Goal: Task Accomplishment & Management: Manage account settings

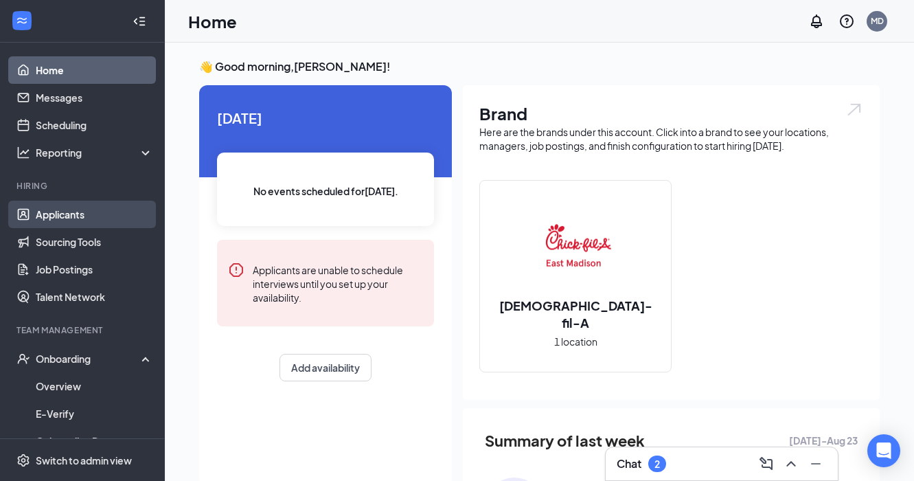
click at [58, 218] on link "Applicants" at bounding box center [94, 214] width 117 height 27
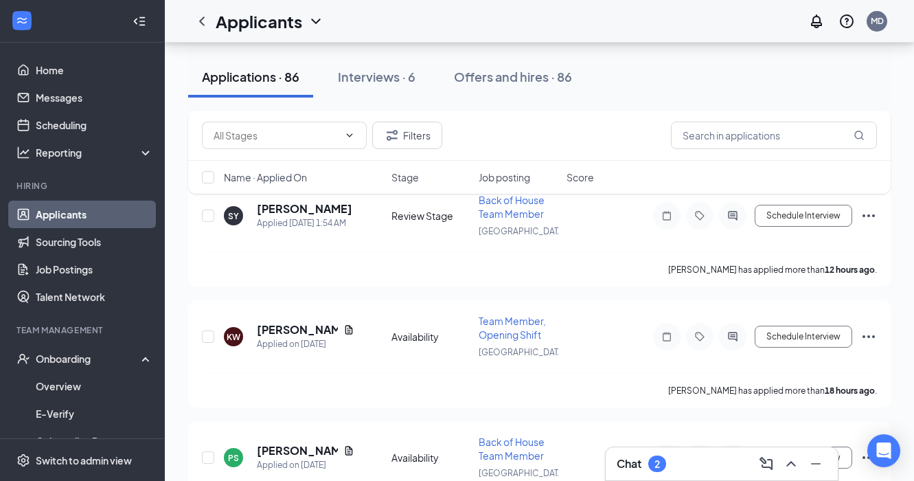
scroll to position [399, 0]
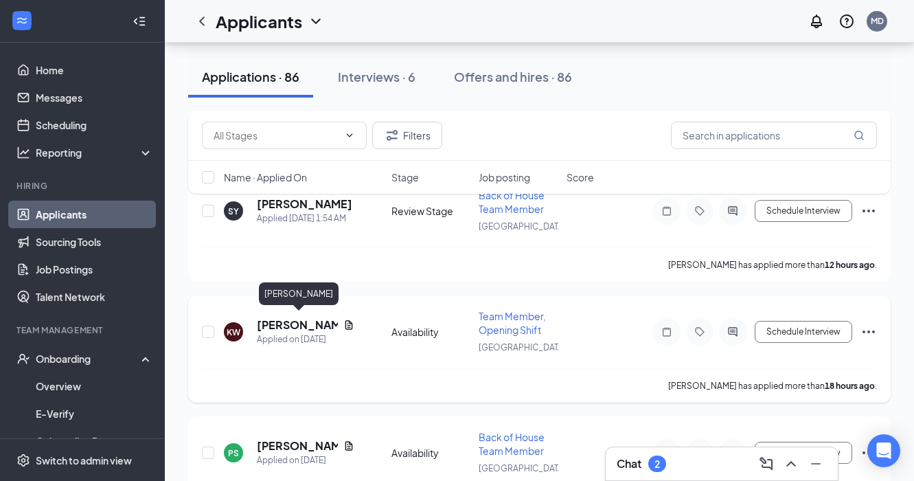
click at [292, 319] on h5 "[PERSON_NAME]" at bounding box center [297, 324] width 81 height 15
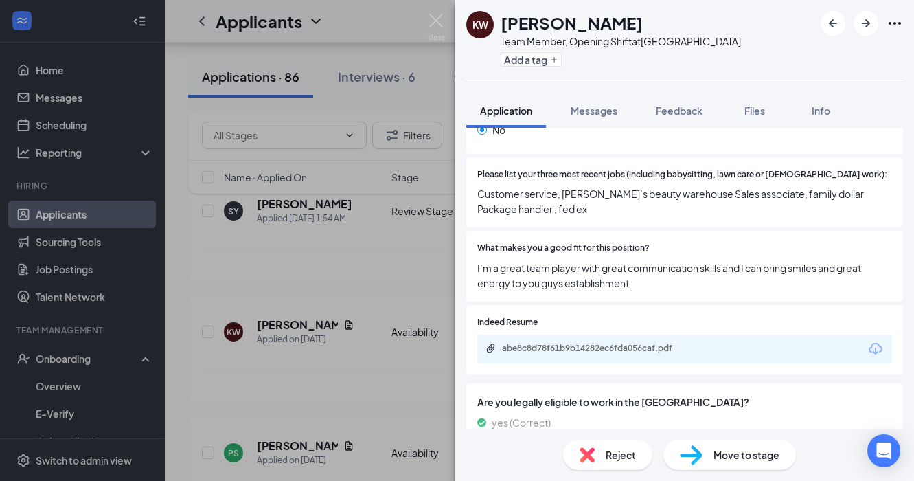
scroll to position [452, 0]
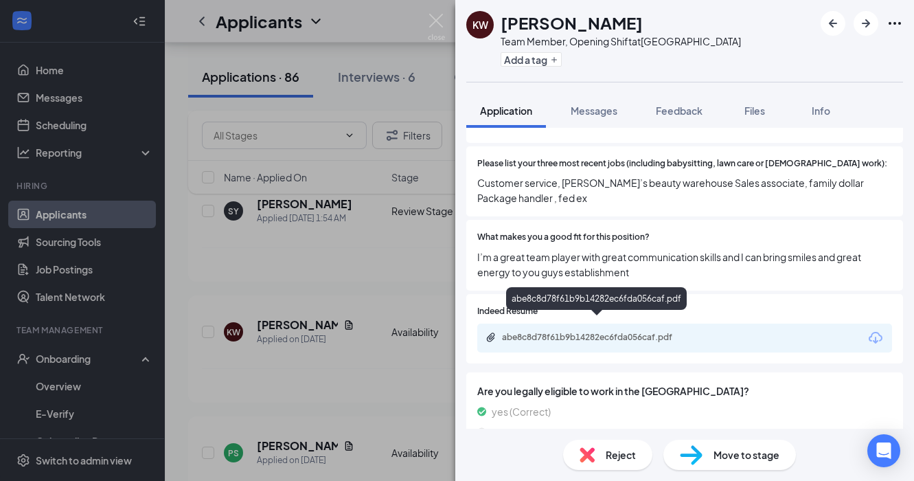
click at [633, 332] on div "abe8c8d78f61b9b14282ec6fda056caf.pdf" at bounding box center [598, 337] width 192 height 11
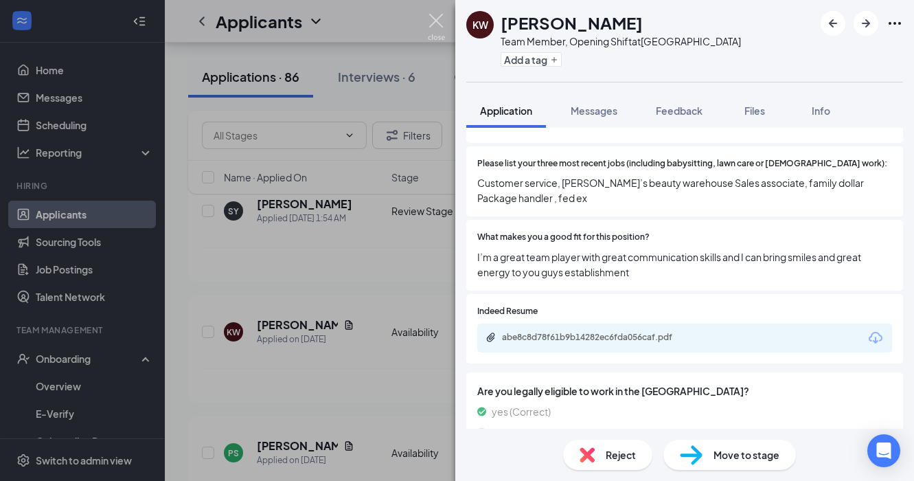
click at [439, 23] on img at bounding box center [436, 27] width 17 height 27
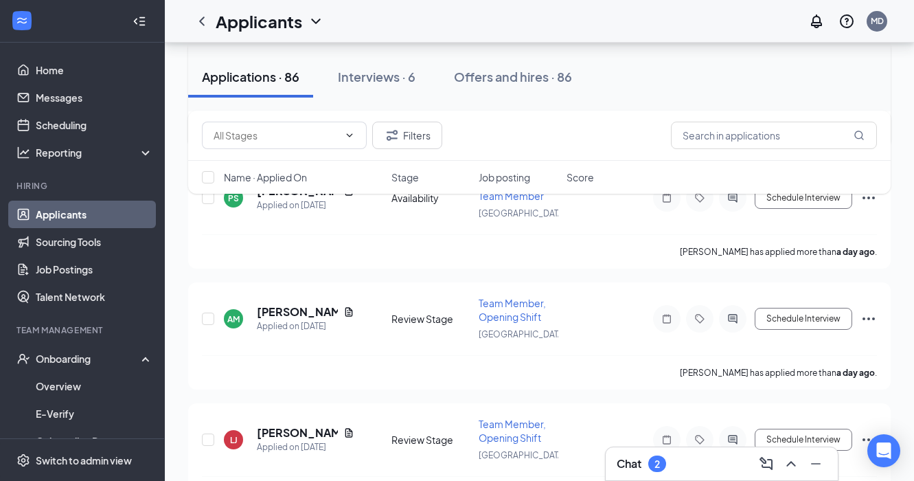
scroll to position [659, 0]
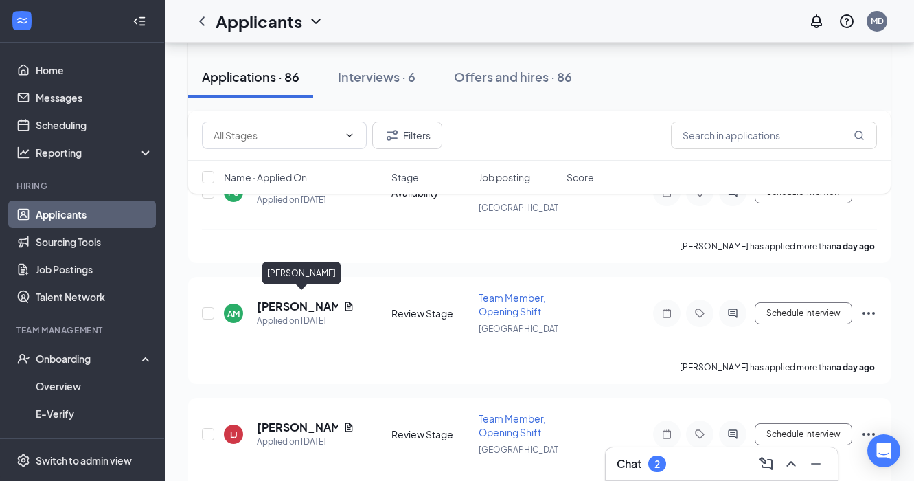
click at [291, 299] on h5 "[PERSON_NAME]" at bounding box center [297, 306] width 81 height 15
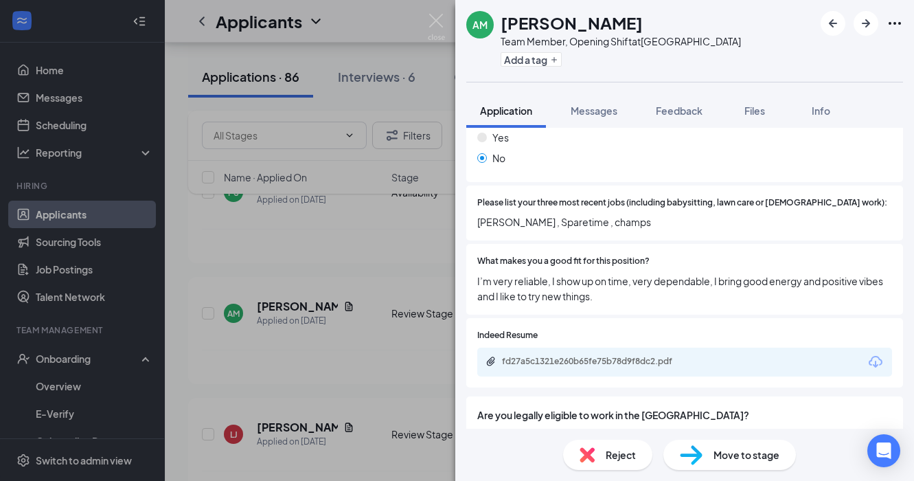
scroll to position [434, 0]
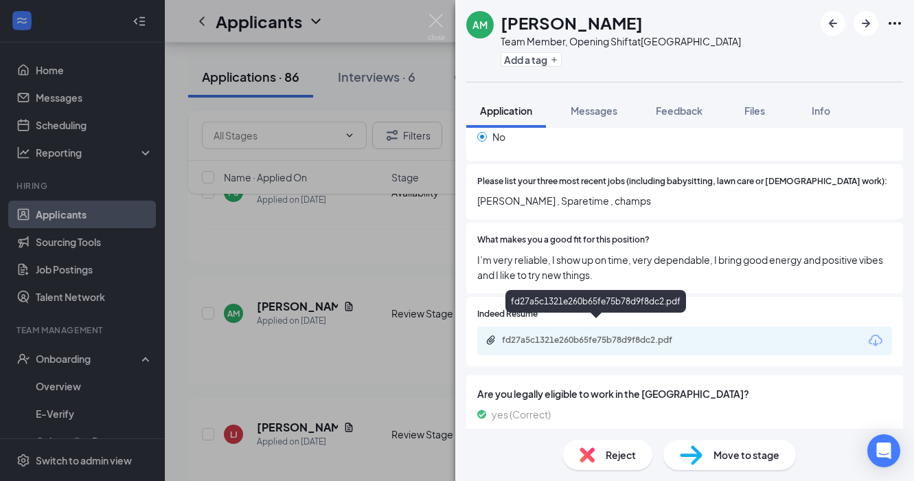
click at [573, 335] on div "fd27a5c1321e260b65fe75b78d9f8dc2.pdf" at bounding box center [598, 340] width 192 height 11
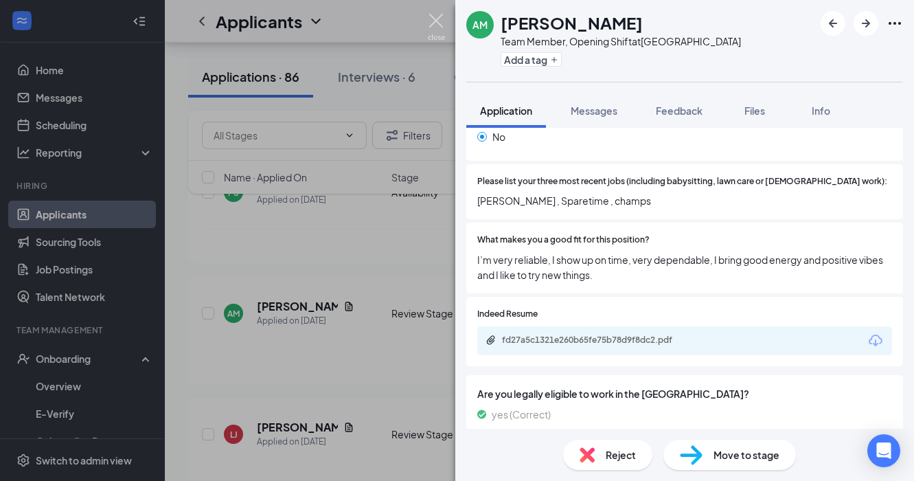
click at [439, 21] on img at bounding box center [436, 27] width 17 height 27
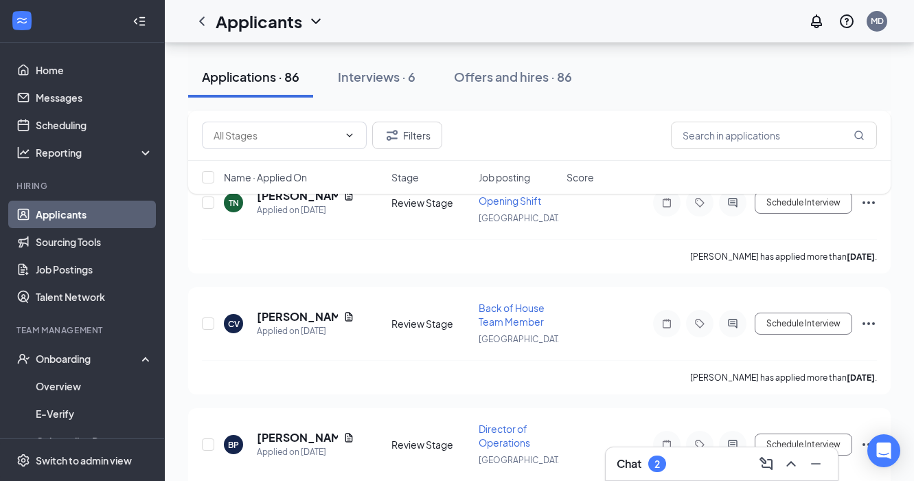
scroll to position [1254, 0]
click at [409, 133] on button "Filters" at bounding box center [407, 135] width 70 height 27
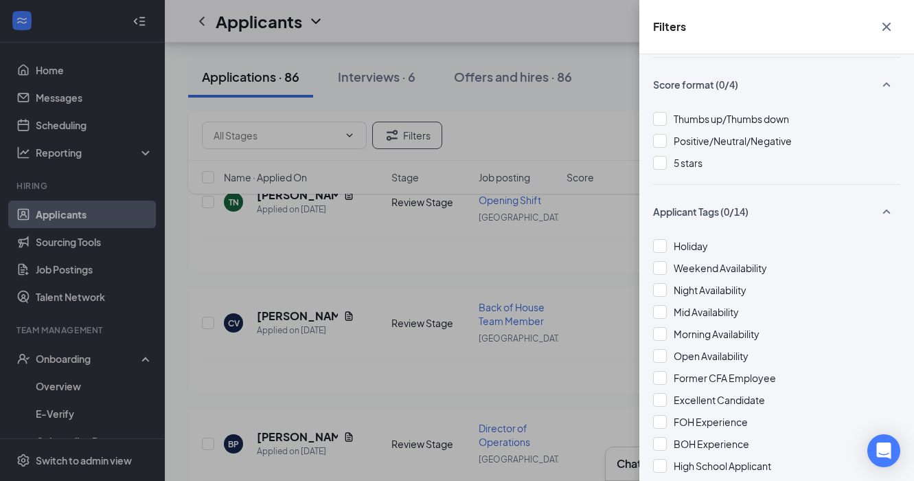
scroll to position [0, 0]
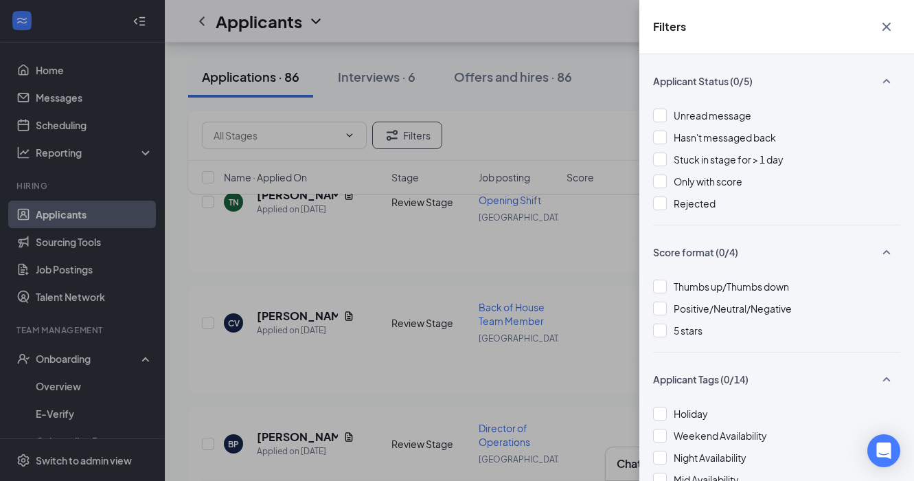
click at [890, 27] on icon "Cross" at bounding box center [887, 27] width 16 height 16
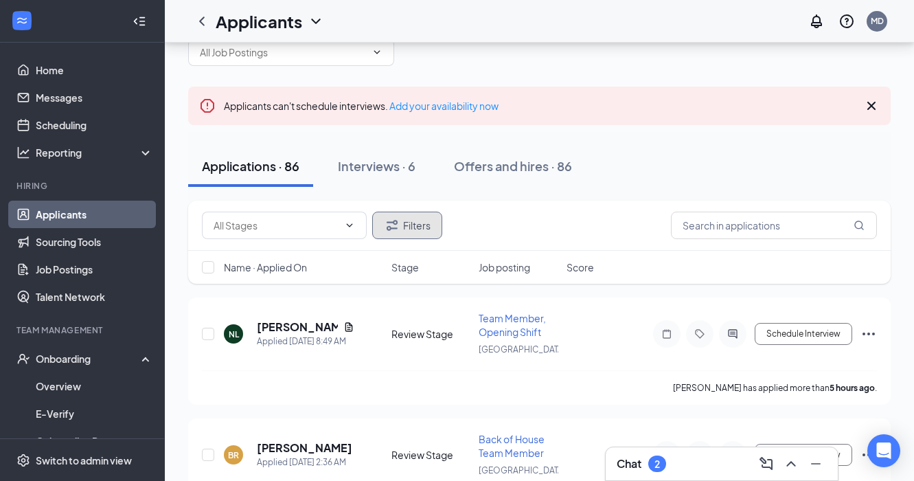
scroll to position [35, 0]
click at [517, 271] on span "Job posting" at bounding box center [505, 267] width 52 height 14
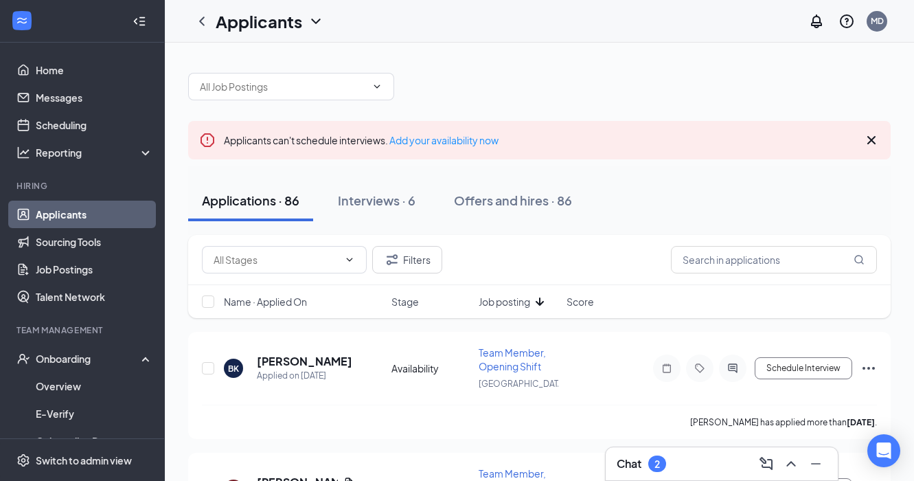
click at [510, 302] on span "Job posting" at bounding box center [505, 302] width 52 height 14
click at [282, 302] on span "Name · Applied On" at bounding box center [265, 302] width 83 height 14
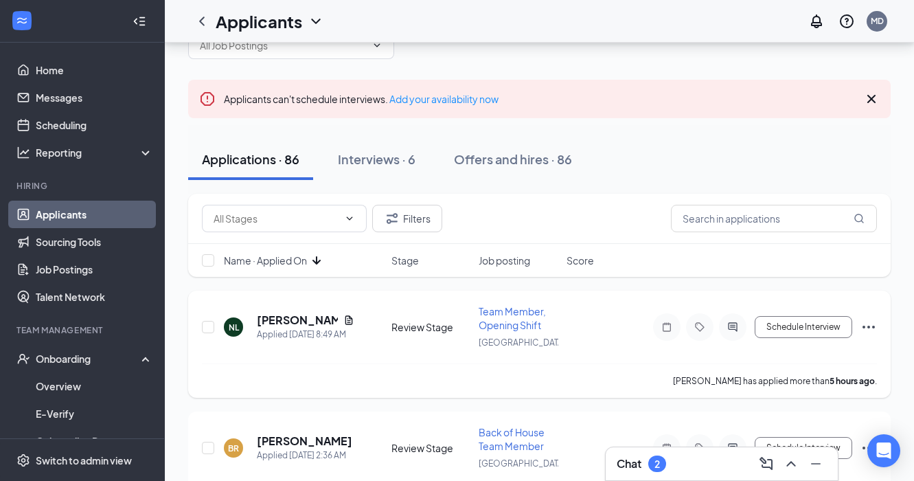
click at [521, 322] on span "Team Member, Opening Shift" at bounding box center [512, 318] width 67 height 26
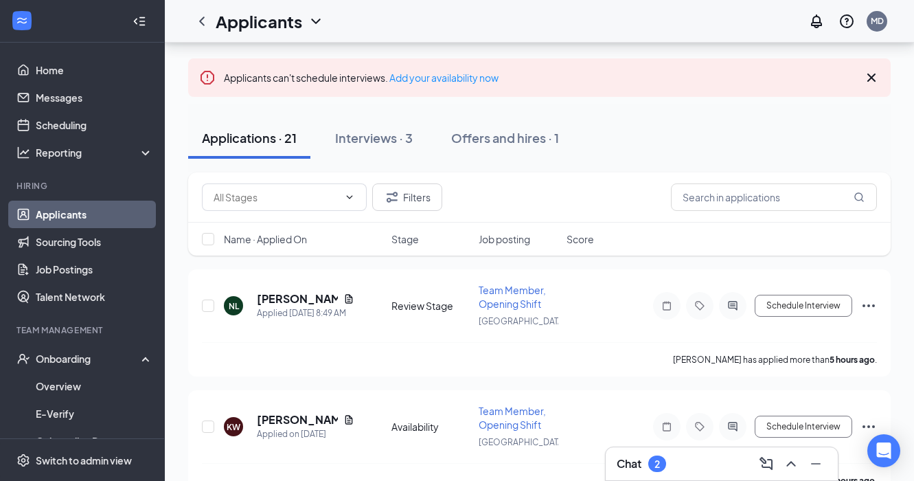
scroll to position [104, 0]
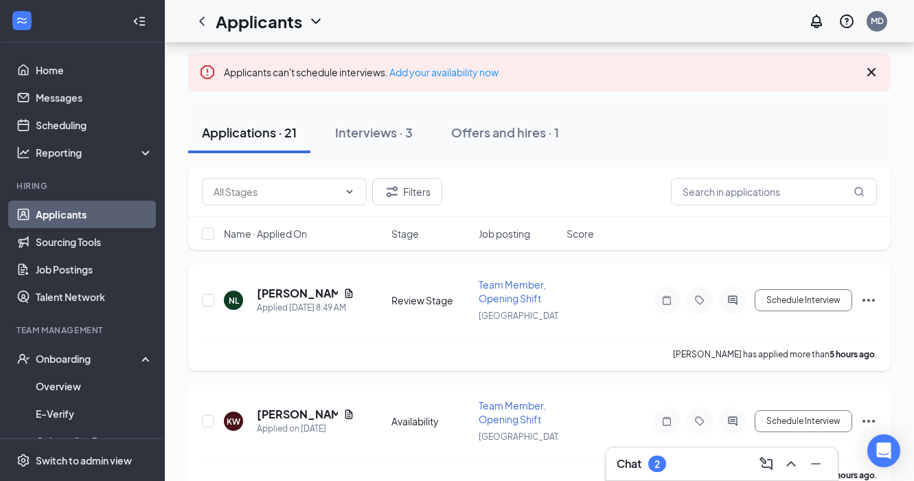
click at [518, 286] on span "Team Member, Opening Shift" at bounding box center [512, 291] width 67 height 26
click at [286, 291] on h5 "[PERSON_NAME]" at bounding box center [297, 293] width 81 height 15
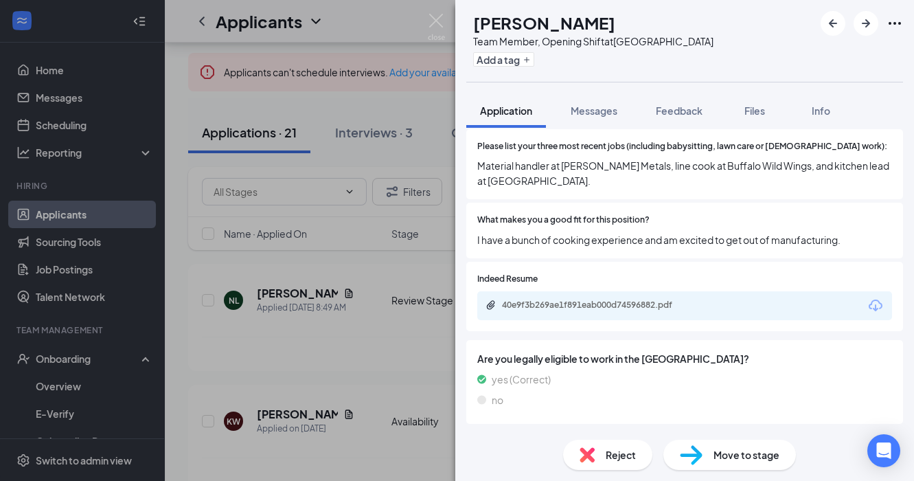
scroll to position [470, 0]
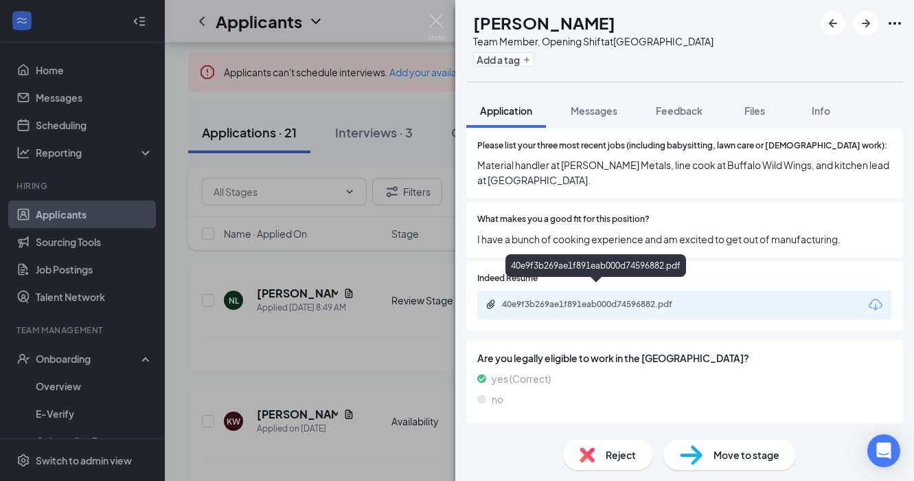
click at [650, 299] on div "40e9f3b269ae1f891eab000d74596882.pdf" at bounding box center [598, 304] width 192 height 11
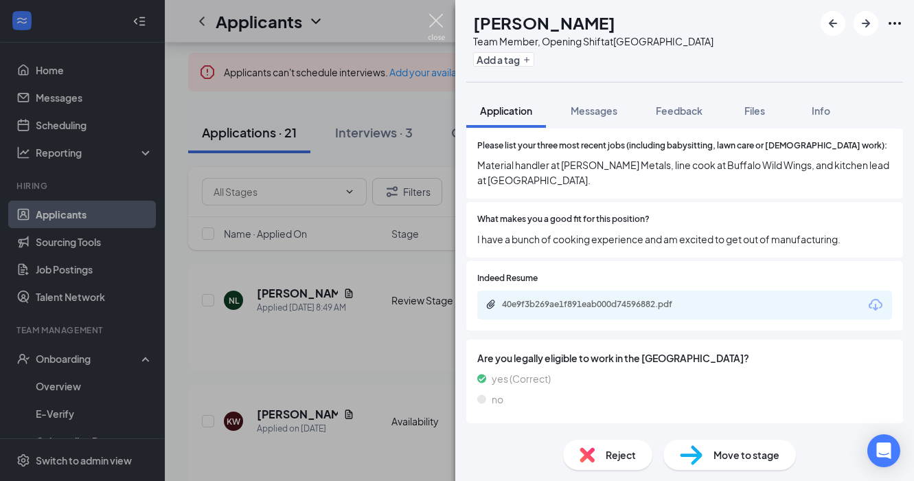
click at [441, 23] on img at bounding box center [436, 27] width 17 height 27
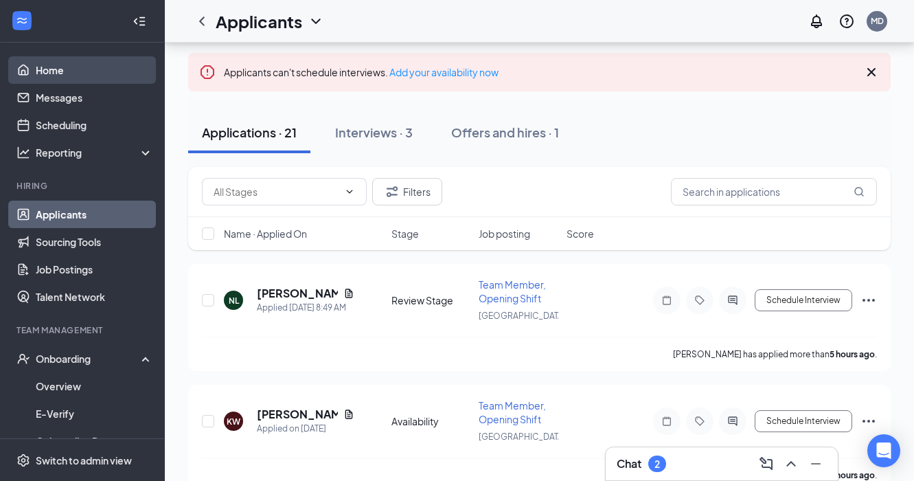
click at [64, 69] on link "Home" at bounding box center [94, 69] width 117 height 27
